Goal: Task Accomplishment & Management: Complete application form

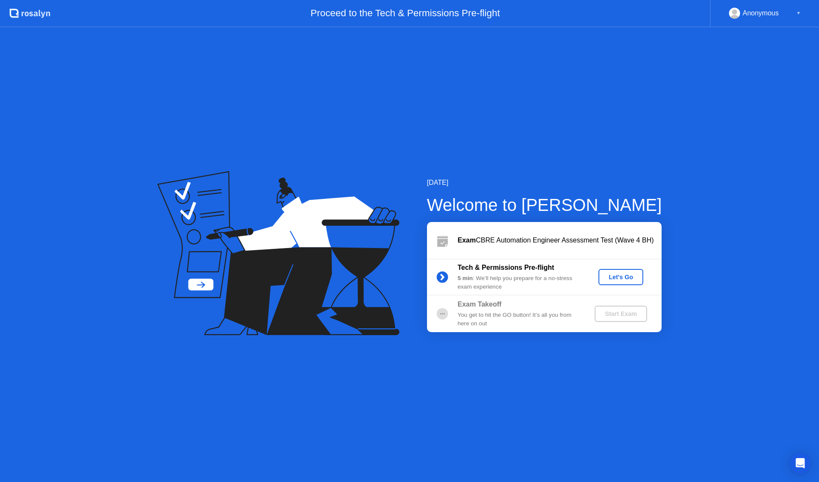
click at [612, 277] on div "Let's Go" at bounding box center [621, 277] width 38 height 7
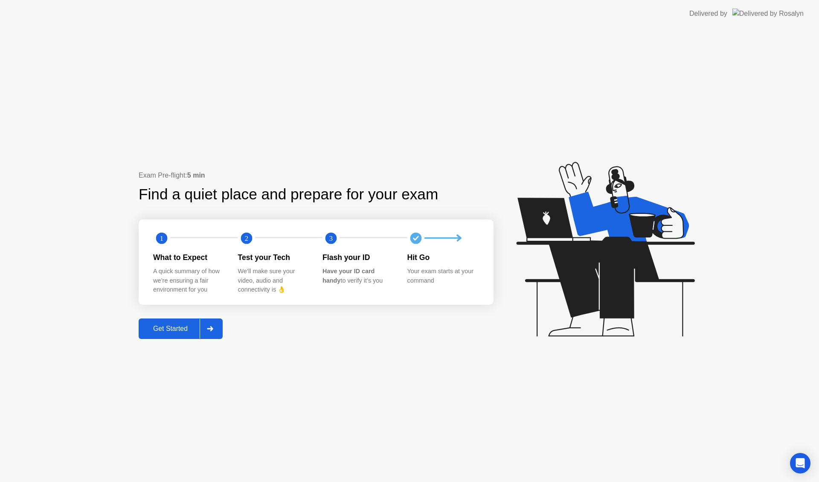
click at [189, 320] on button "Get Started" at bounding box center [181, 328] width 84 height 20
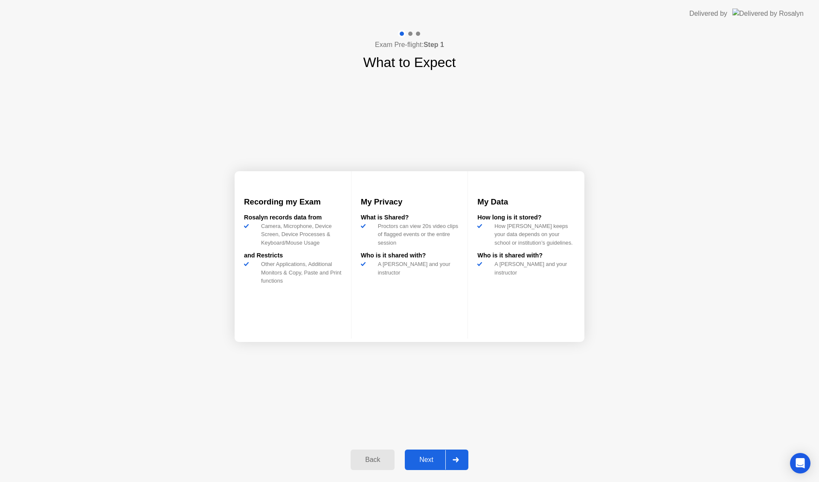
click at [368, 463] on div "Back" at bounding box center [372, 460] width 39 height 8
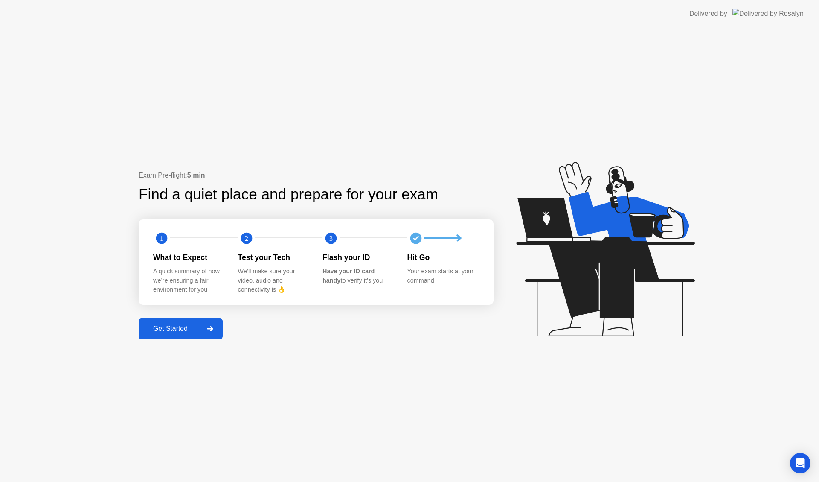
click at [180, 320] on button "Get Started" at bounding box center [181, 328] width 84 height 20
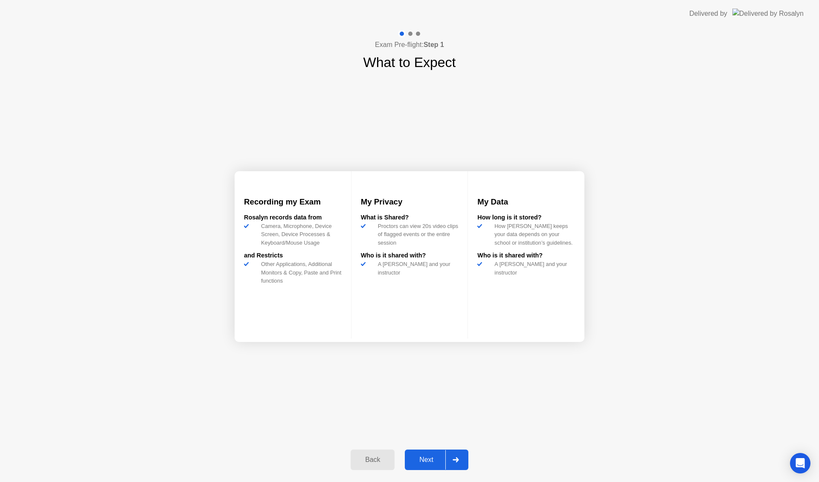
click at [417, 456] on div "Next" at bounding box center [427, 460] width 38 height 8
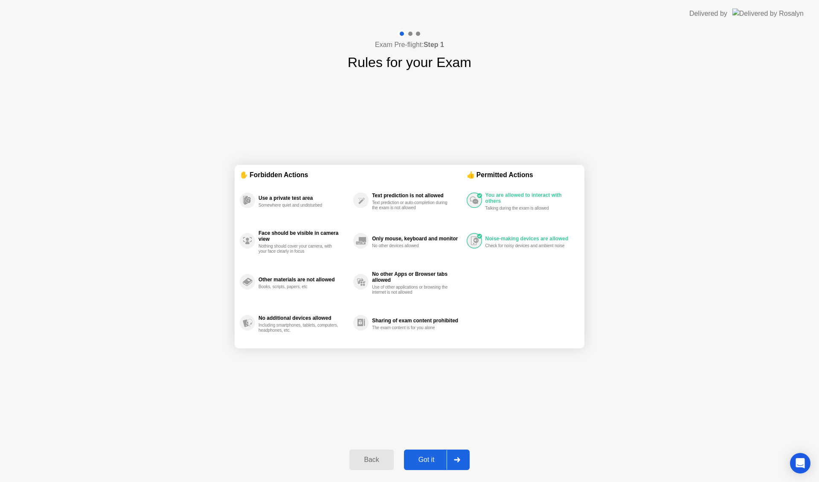
click at [430, 457] on div "Got it" at bounding box center [427, 460] width 40 height 8
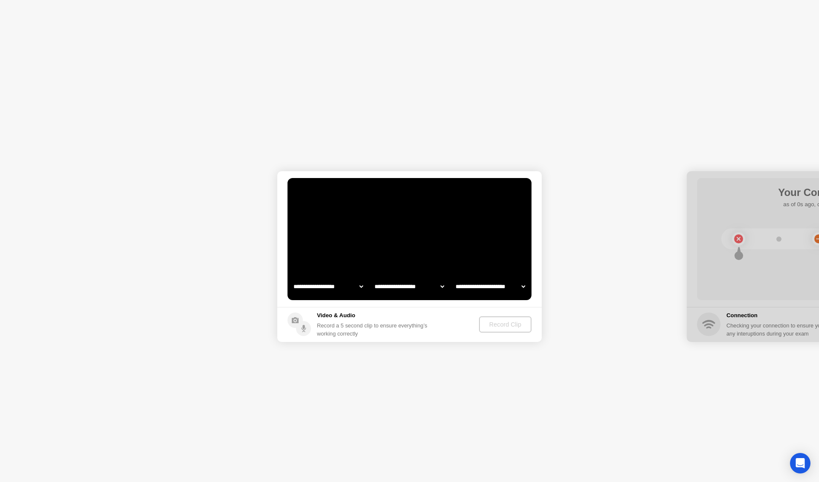
select select "**********"
select select "*******"
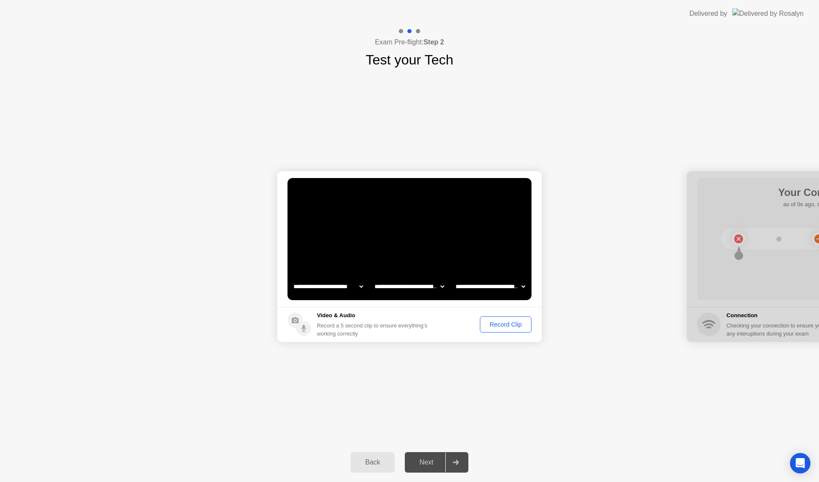
click at [426, 461] on div "Next" at bounding box center [427, 462] width 38 height 8
click at [496, 322] on div "Record Clip" at bounding box center [506, 324] width 46 height 7
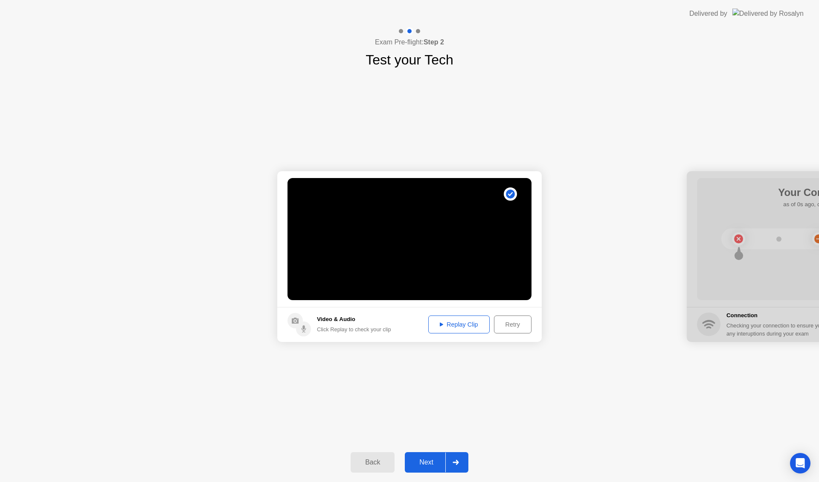
click at [420, 471] on button "Next" at bounding box center [437, 462] width 64 height 20
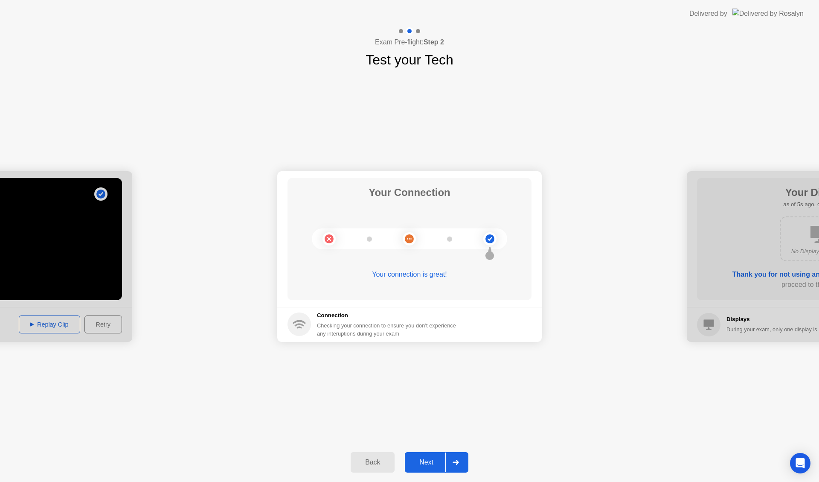
click at [436, 462] on div "Next" at bounding box center [427, 462] width 38 height 8
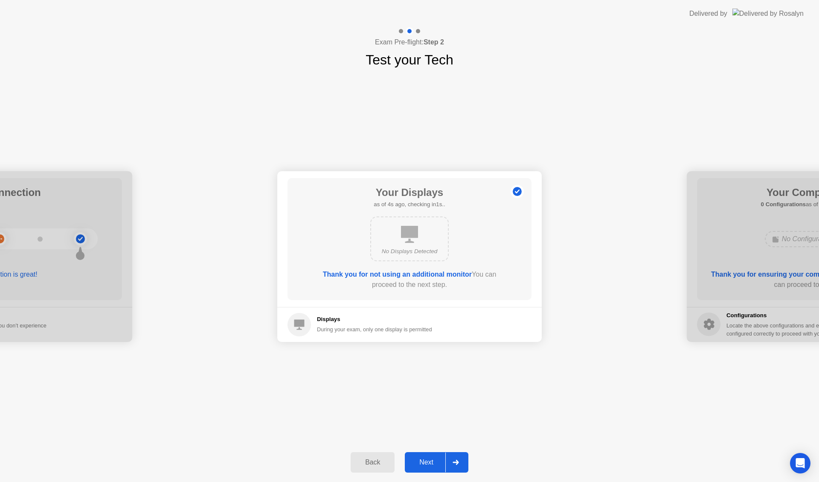
click at [436, 462] on div "Next" at bounding box center [427, 462] width 38 height 8
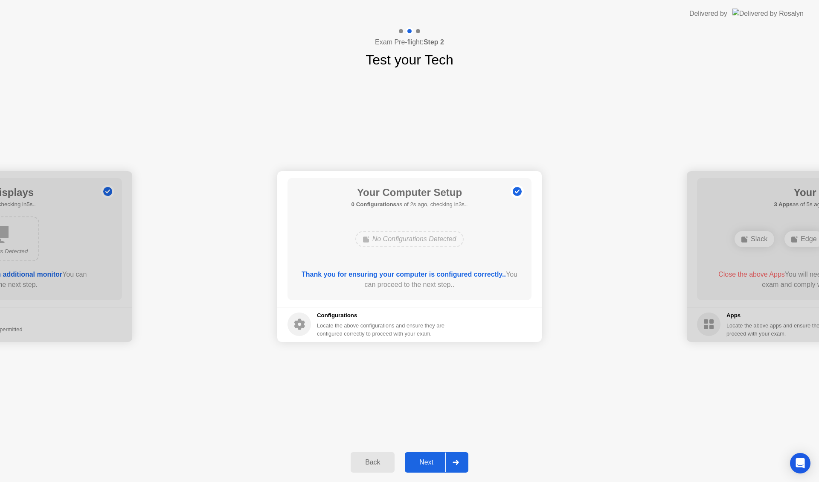
click at [436, 462] on div "Next" at bounding box center [427, 462] width 38 height 8
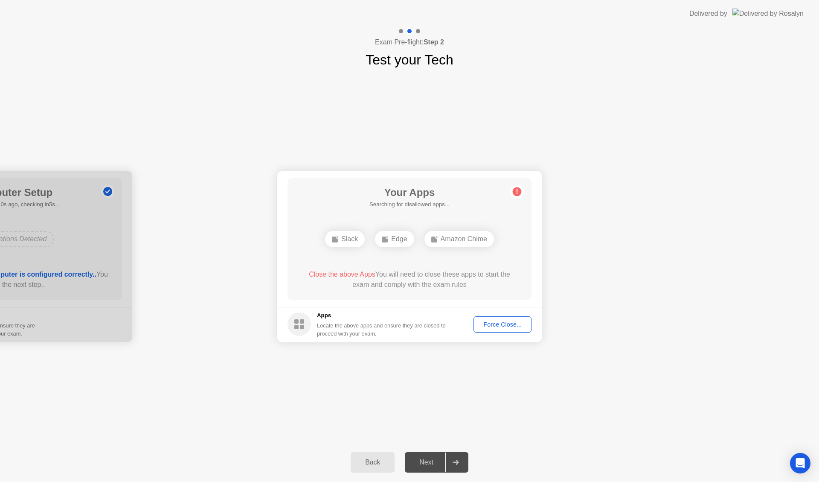
click at [501, 323] on div "Force Close..." at bounding box center [503, 324] width 52 height 7
click at [431, 460] on div "Next" at bounding box center [427, 462] width 38 height 8
click at [430, 460] on div "Next" at bounding box center [427, 462] width 38 height 8
click at [510, 328] on div "Force Close..." at bounding box center [503, 324] width 52 height 7
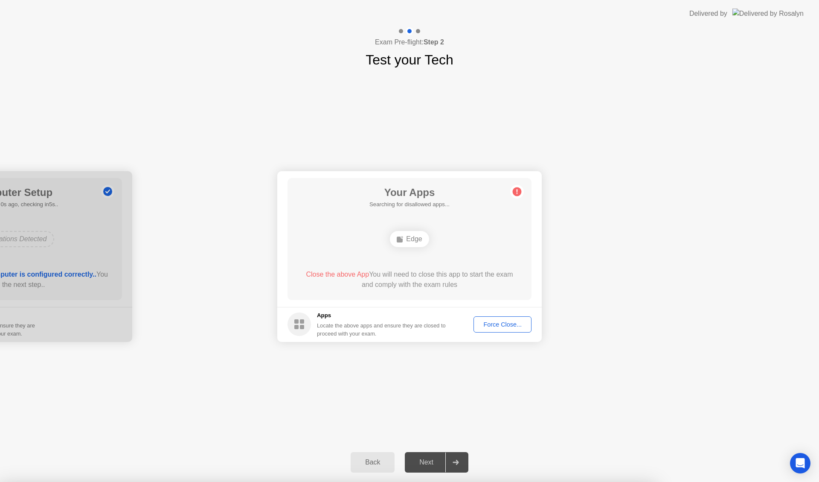
click at [431, 466] on div "Next" at bounding box center [427, 462] width 38 height 8
click at [427, 458] on div "Next" at bounding box center [427, 462] width 38 height 8
click at [425, 463] on div "Next" at bounding box center [427, 462] width 38 height 8
click at [487, 330] on button "Force Close..." at bounding box center [503, 324] width 58 height 16
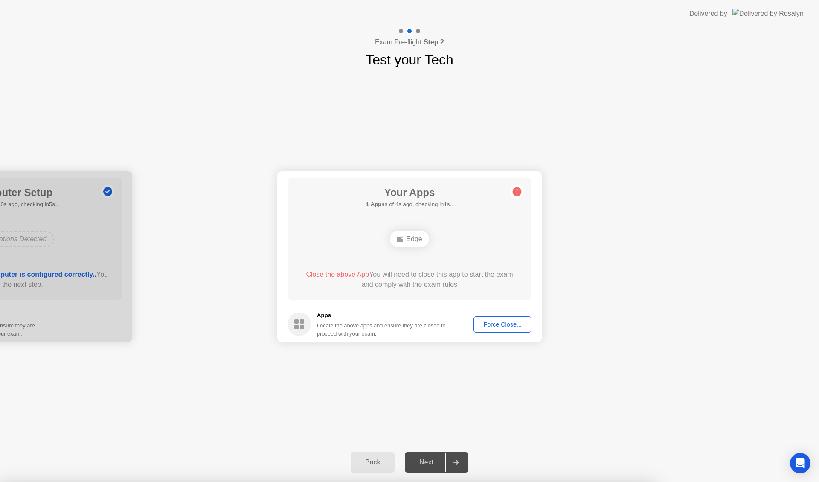
click at [413, 239] on div "Edge" at bounding box center [409, 239] width 39 height 16
click at [513, 328] on div "Force Close..." at bounding box center [503, 324] width 52 height 7
click at [513, 481] on div at bounding box center [409, 482] width 819 height 0
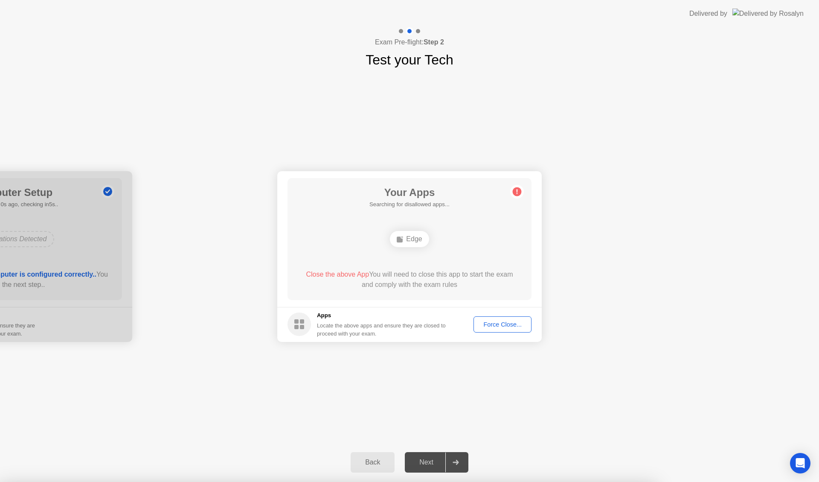
click at [426, 460] on div "Next" at bounding box center [427, 462] width 38 height 8
click at [517, 191] on icon at bounding box center [517, 191] width 1 height 5
click at [408, 242] on div "Edge" at bounding box center [409, 239] width 39 height 16
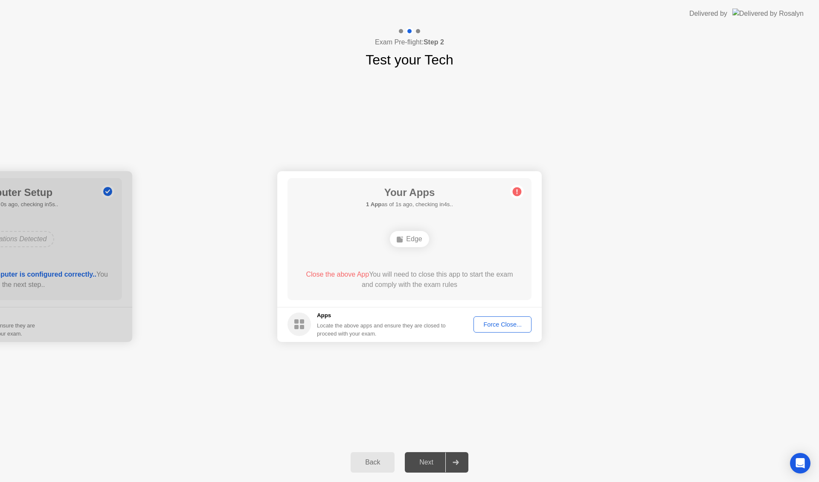
click at [368, 460] on div "Back" at bounding box center [372, 462] width 39 height 8
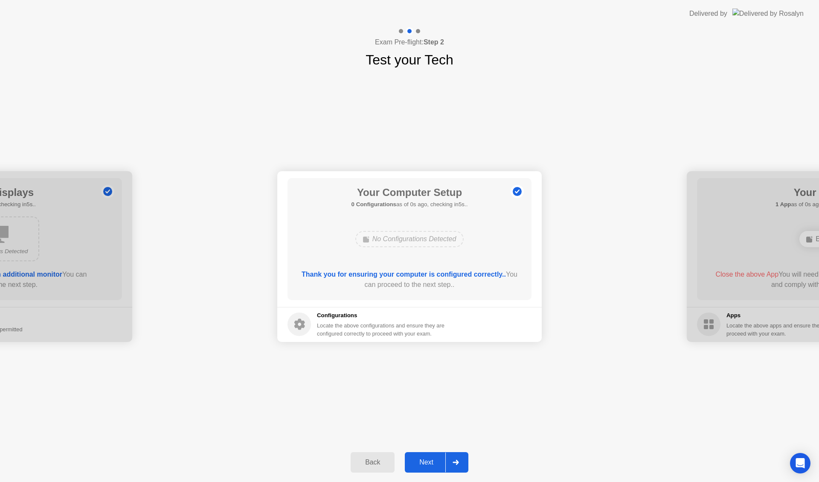
click at [425, 463] on div "Next" at bounding box center [427, 462] width 38 height 8
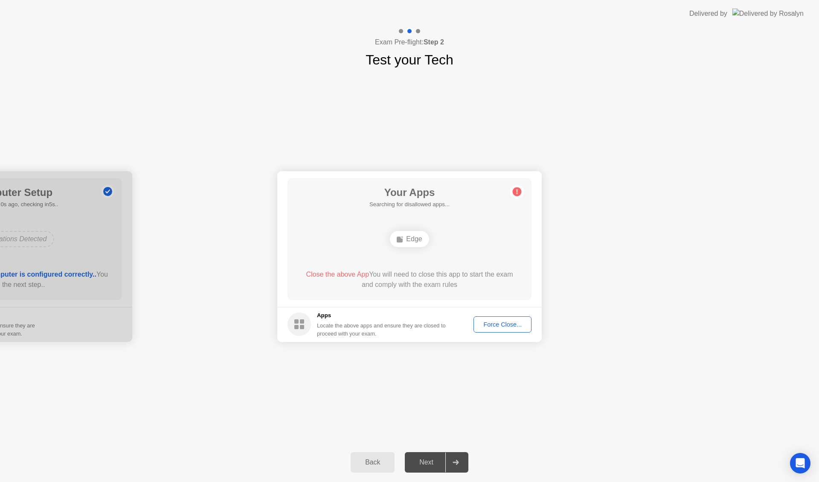
click at [425, 463] on div "Next" at bounding box center [427, 462] width 38 height 8
click at [500, 321] on div "Force Close..." at bounding box center [503, 324] width 52 height 7
click at [411, 239] on div "Edge" at bounding box center [409, 239] width 39 height 16
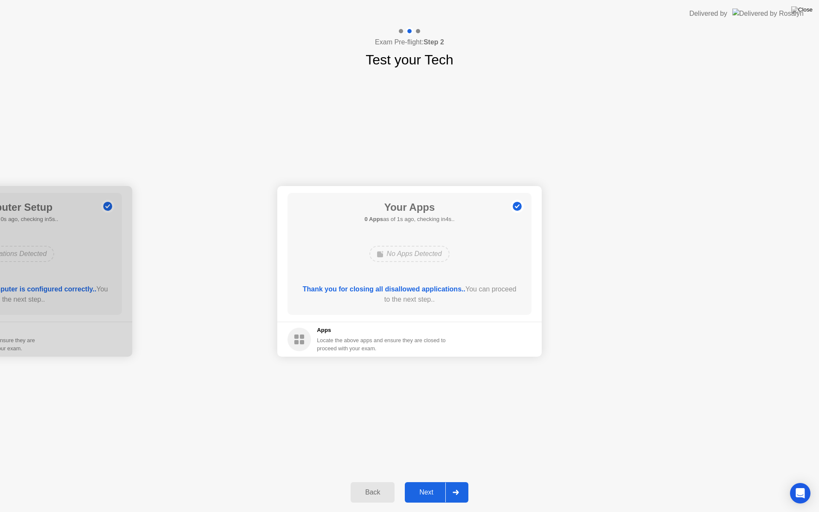
click at [525, 414] on div "**********" at bounding box center [409, 271] width 819 height 403
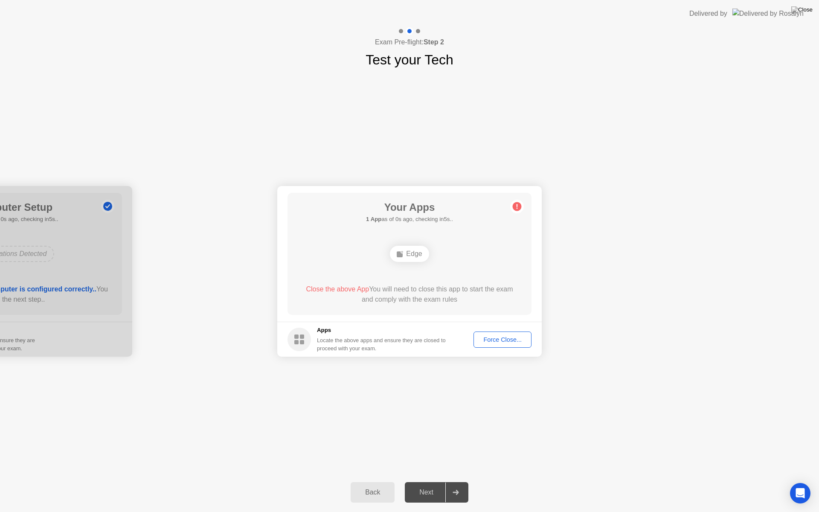
click at [490, 340] on div "Force Close..." at bounding box center [503, 339] width 52 height 7
drag, startPoint x: 461, startPoint y: 492, endPoint x: 418, endPoint y: 492, distance: 43.1
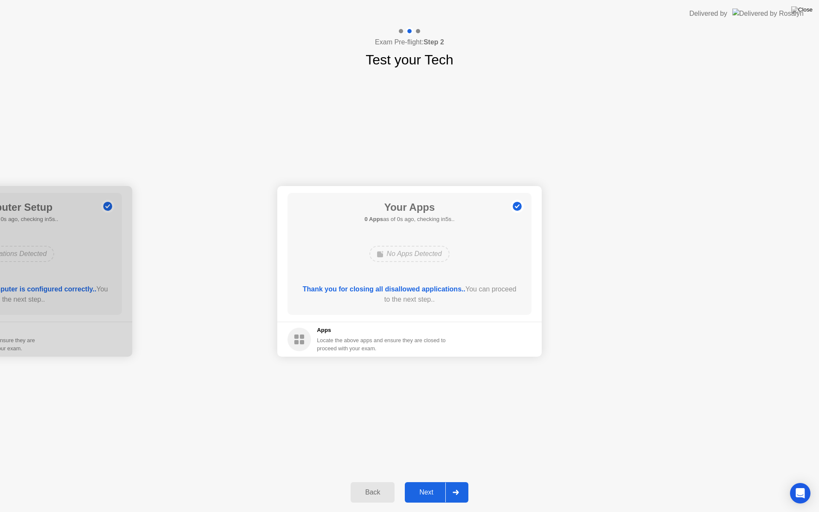
click at [418, 481] on div "Next" at bounding box center [427, 493] width 38 height 8
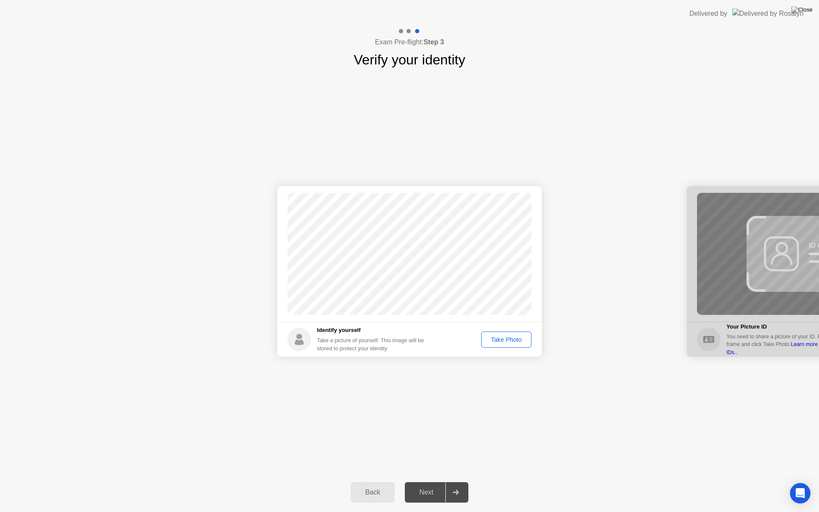
click at [440, 481] on div "Next" at bounding box center [427, 493] width 38 height 8
click at [511, 342] on div "Take Photo" at bounding box center [506, 339] width 44 height 7
click at [511, 342] on div "Retake" at bounding box center [511, 339] width 33 height 7
click at [511, 342] on div "Take Photo" at bounding box center [506, 339] width 44 height 7
click at [511, 342] on div "Retake" at bounding box center [511, 339] width 33 height 7
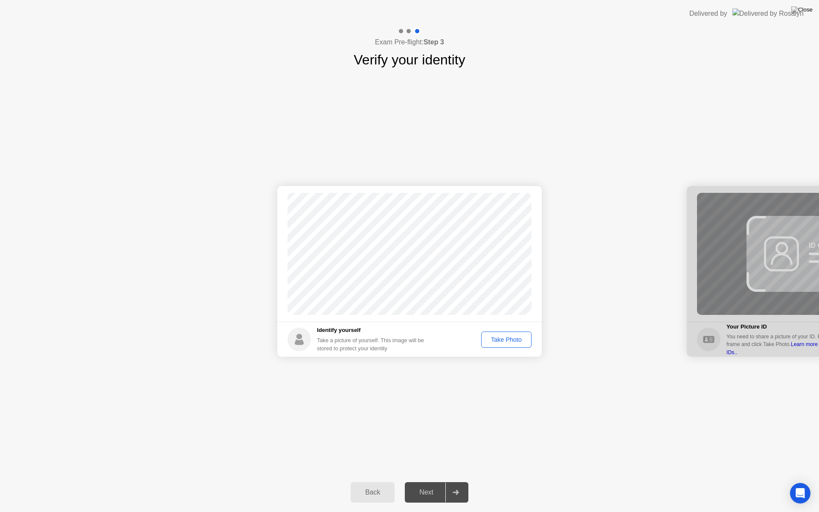
click at [511, 342] on div "Take Photo" at bounding box center [506, 339] width 44 height 7
click at [511, 342] on div "Retake" at bounding box center [511, 339] width 33 height 7
click at [514, 343] on div "Take Photo" at bounding box center [506, 339] width 44 height 7
click at [435, 481] on button "Next" at bounding box center [437, 492] width 64 height 20
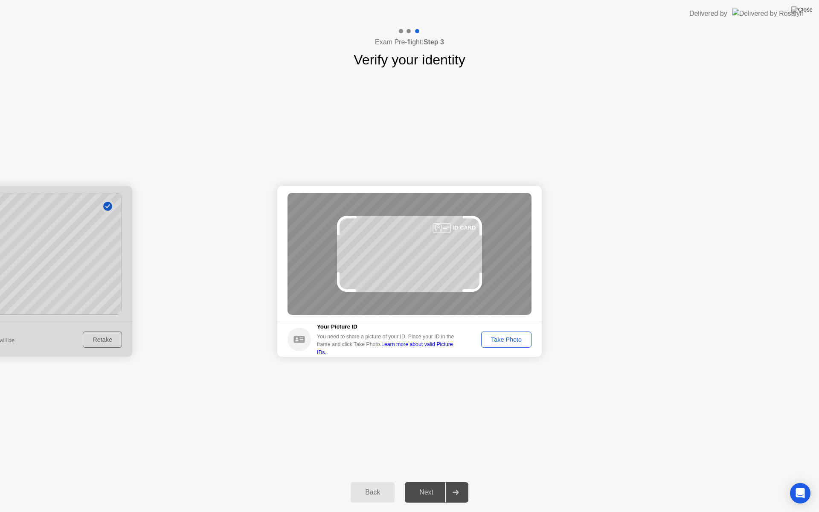
click at [516, 336] on div "Take Photo" at bounding box center [506, 339] width 44 height 7
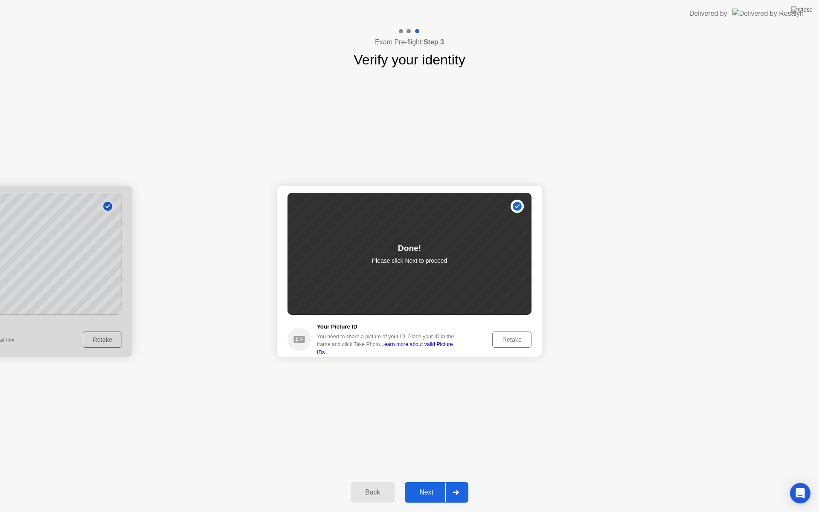
click at [418, 481] on button "Next" at bounding box center [437, 492] width 64 height 20
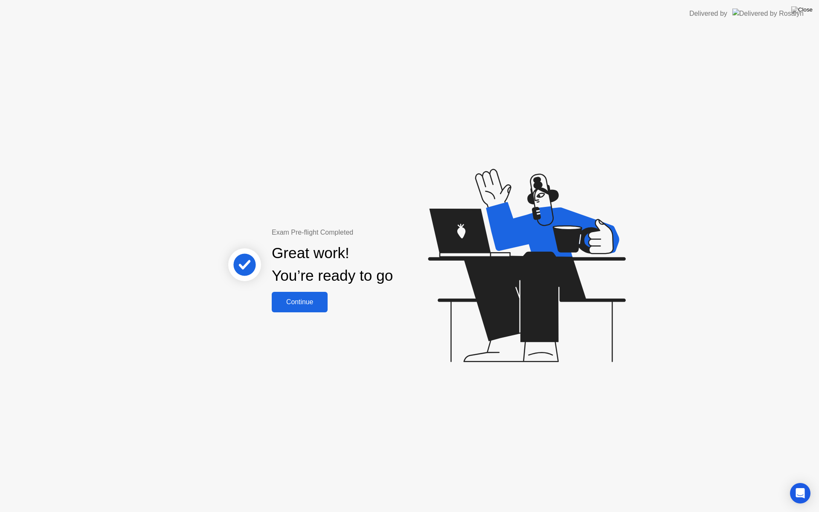
click at [318, 306] on div "Continue" at bounding box center [299, 302] width 51 height 8
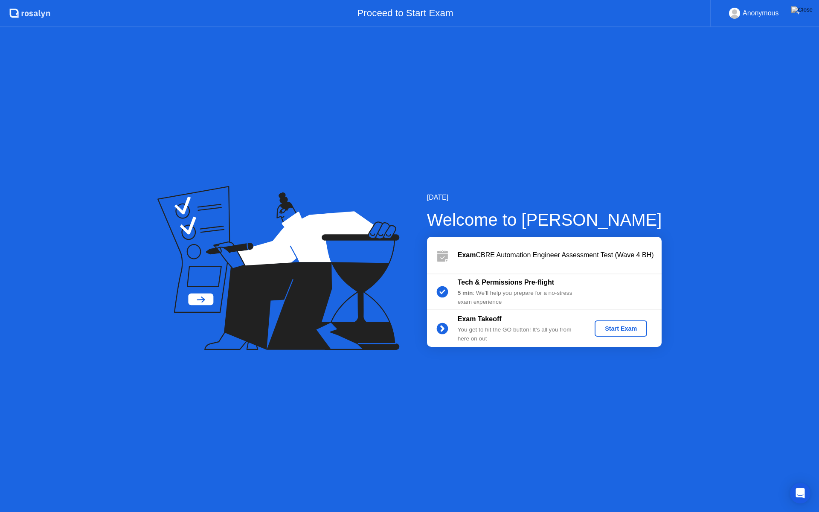
click at [625, 325] on div "Start Exam" at bounding box center [621, 328] width 46 height 7
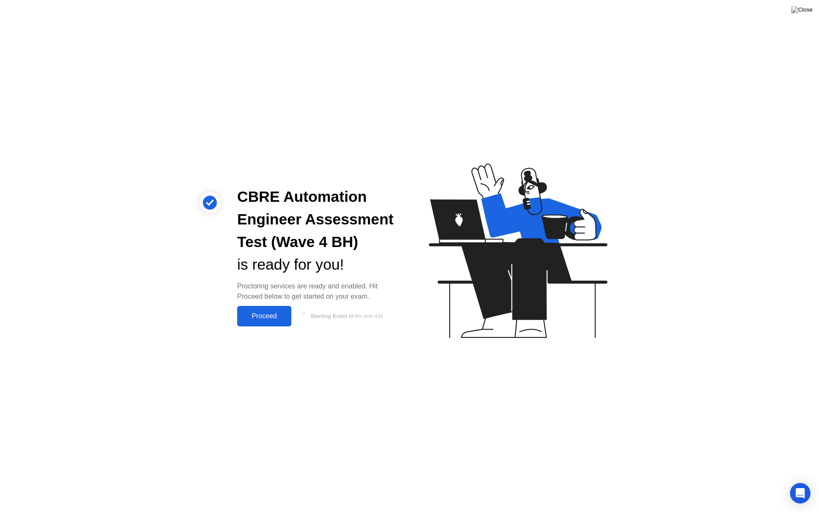
click at [271, 318] on div "Proceed" at bounding box center [264, 316] width 49 height 8
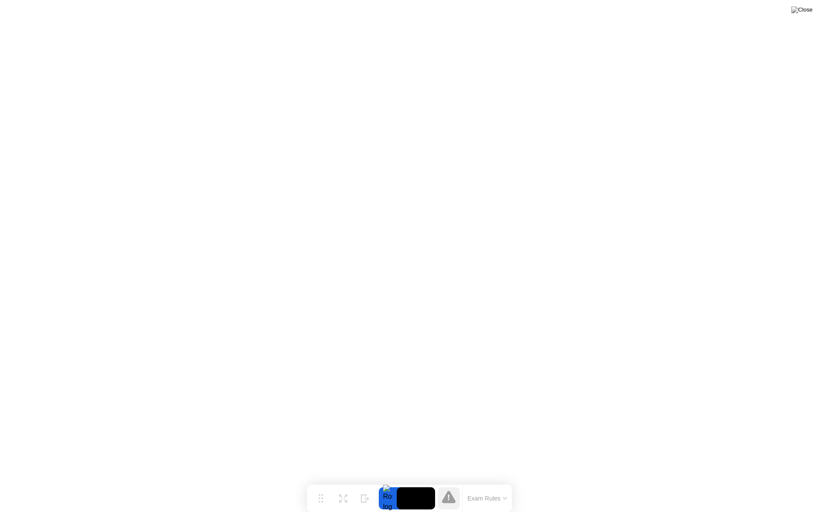
click at [411, 481] on video at bounding box center [416, 498] width 38 height 22
click at [810, 8] on img at bounding box center [802, 9] width 21 height 7
drag, startPoint x: 434, startPoint y: 271, endPoint x: 578, endPoint y: 257, distance: 144.9
click at [578, 481] on div at bounding box center [409, 512] width 819 height 0
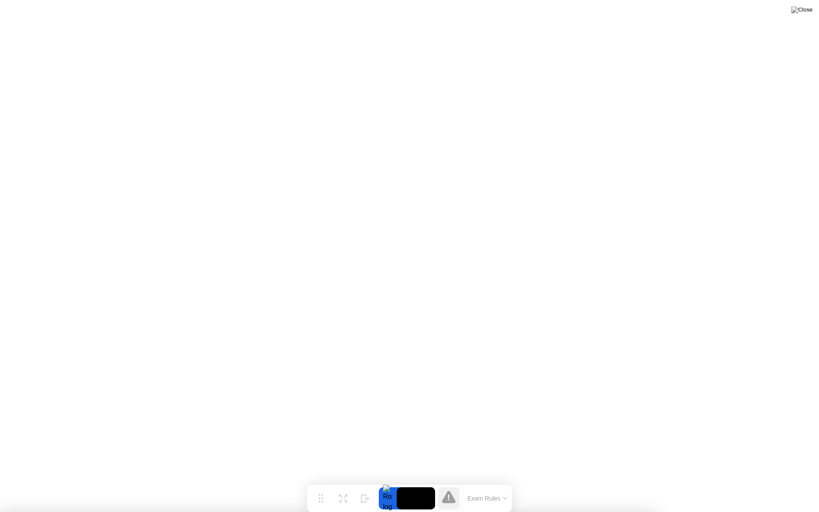
click at [808, 11] on img at bounding box center [802, 9] width 21 height 7
